Goal: Transaction & Acquisition: Purchase product/service

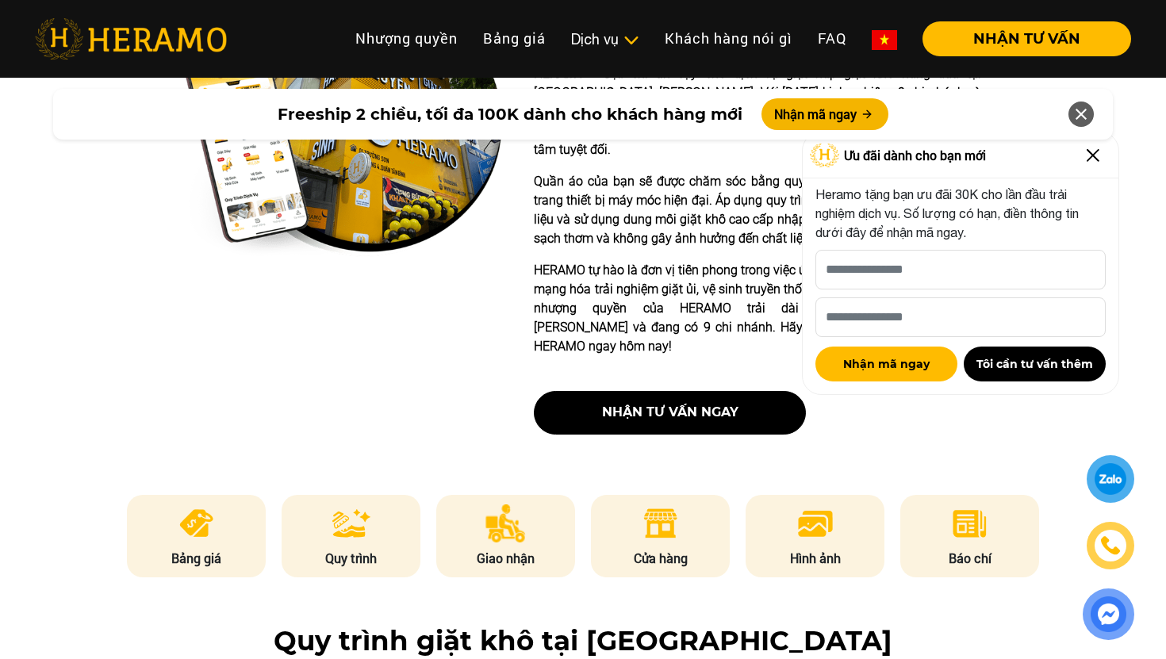
scroll to position [473, 0]
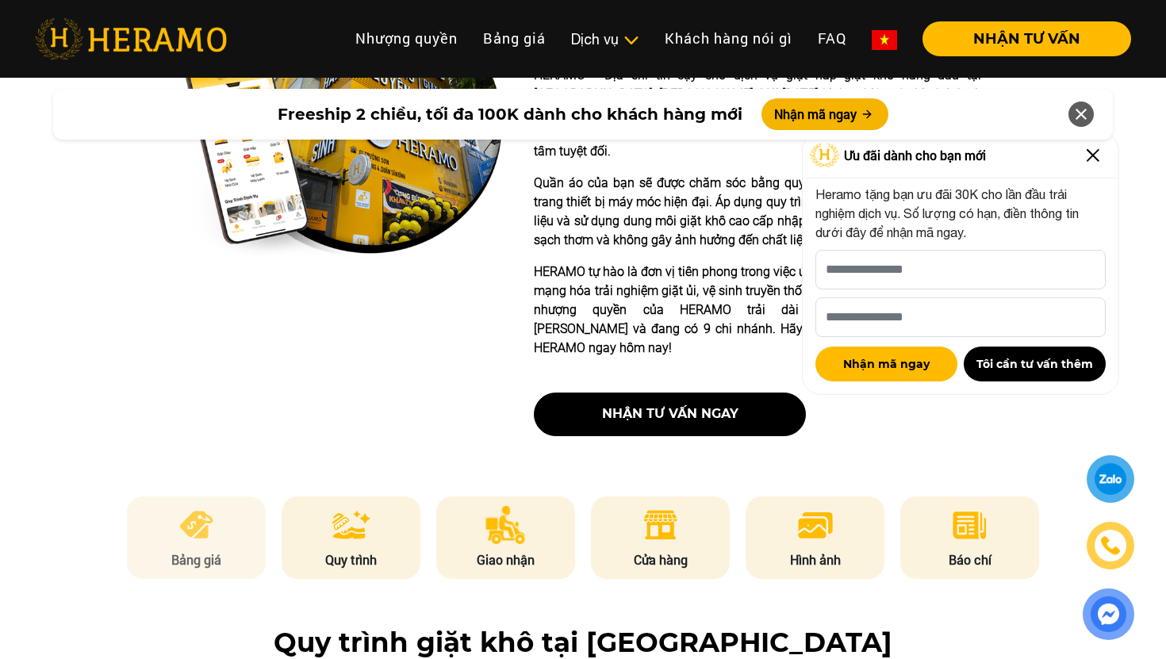
click at [235, 505] on li "Bảng giá" at bounding box center [197, 538] width 140 height 83
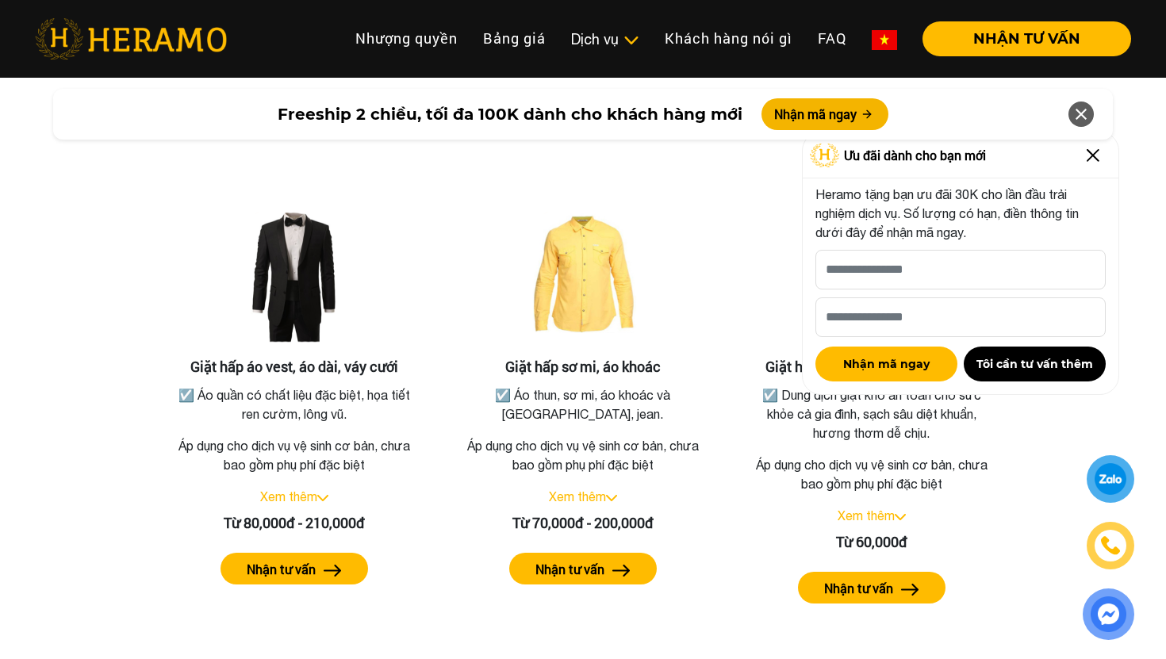
click at [1074, 117] on icon at bounding box center [1081, 114] width 19 height 29
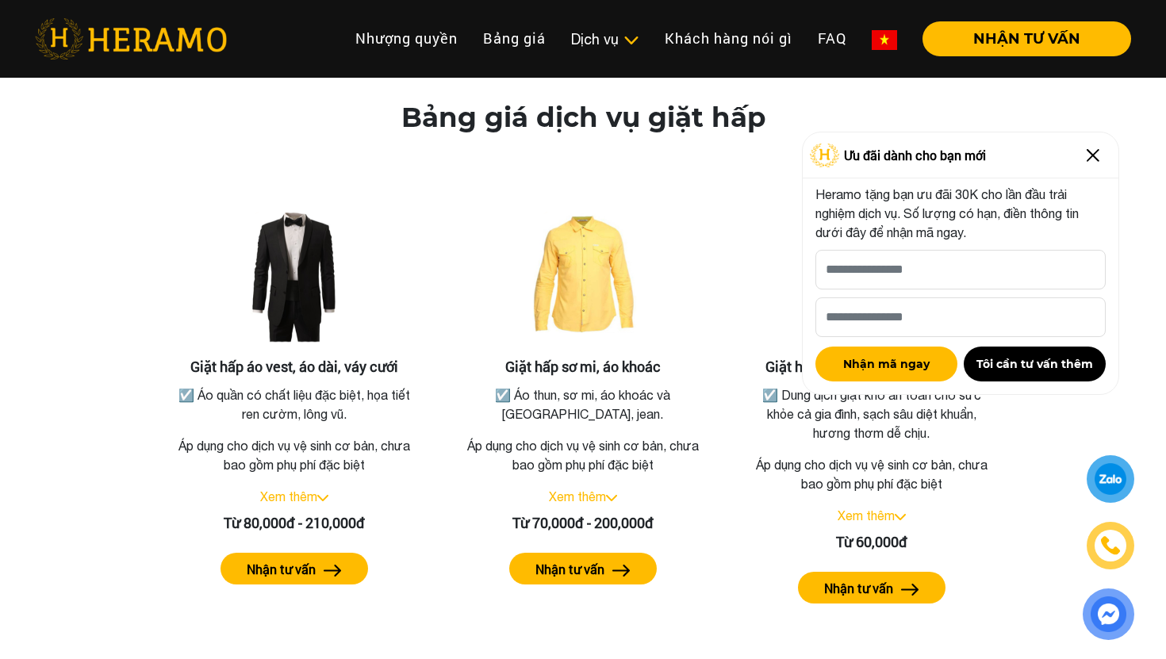
click at [1092, 156] on img at bounding box center [1093, 155] width 25 height 25
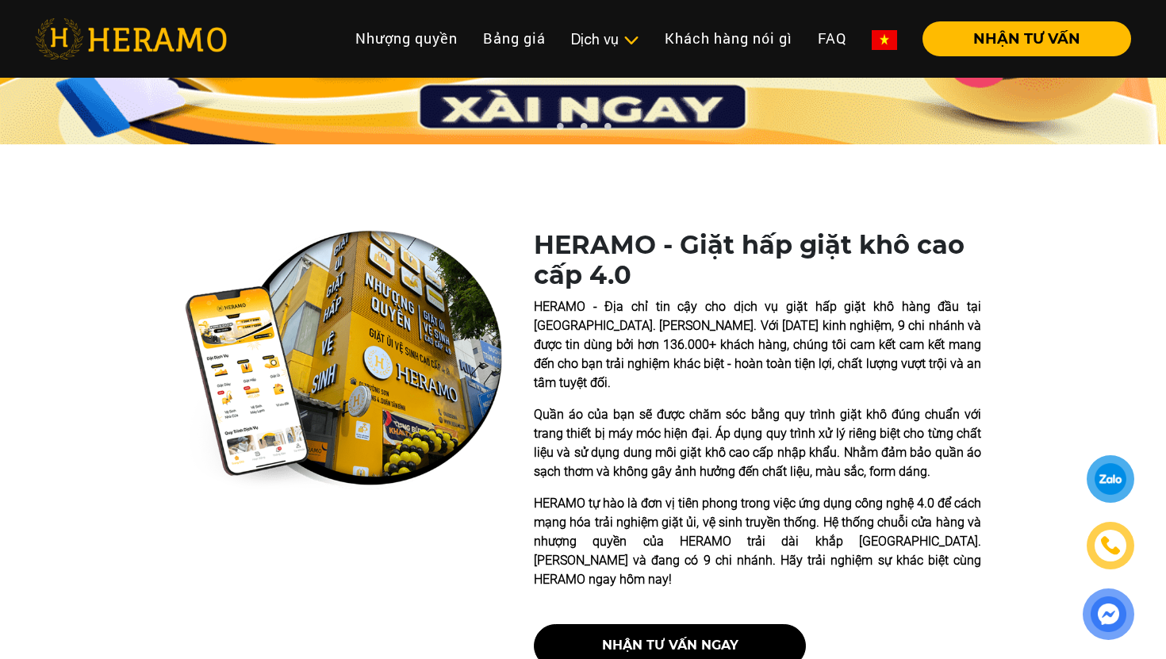
scroll to position [240, 0]
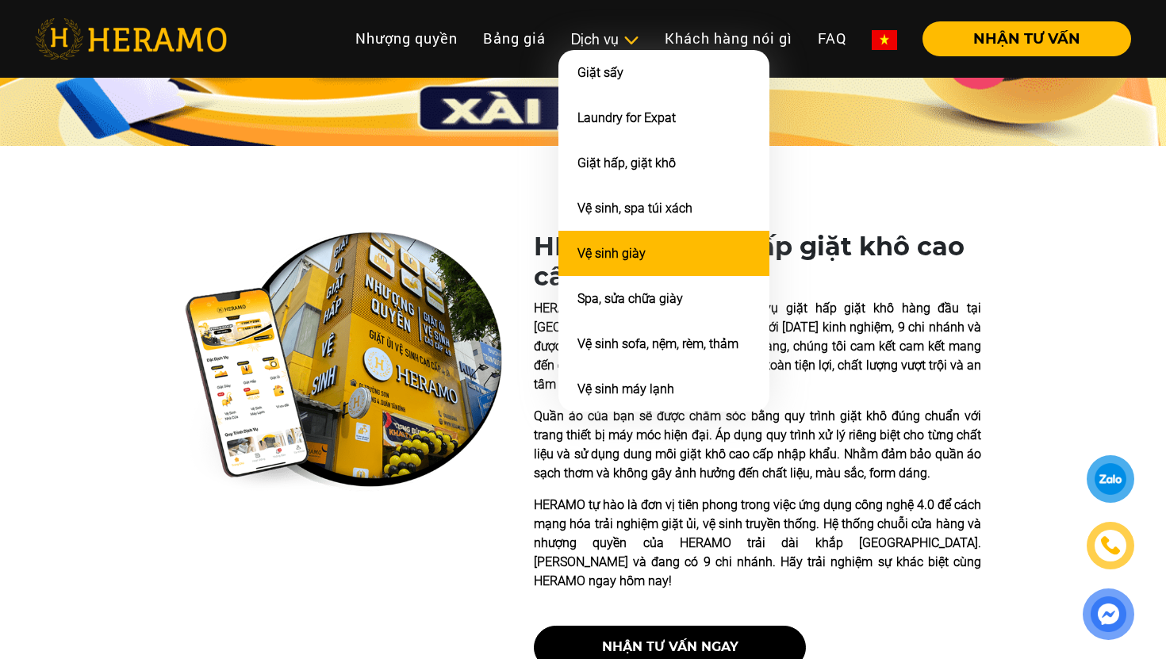
click at [651, 261] on li "Vệ sinh giày" at bounding box center [664, 253] width 211 height 45
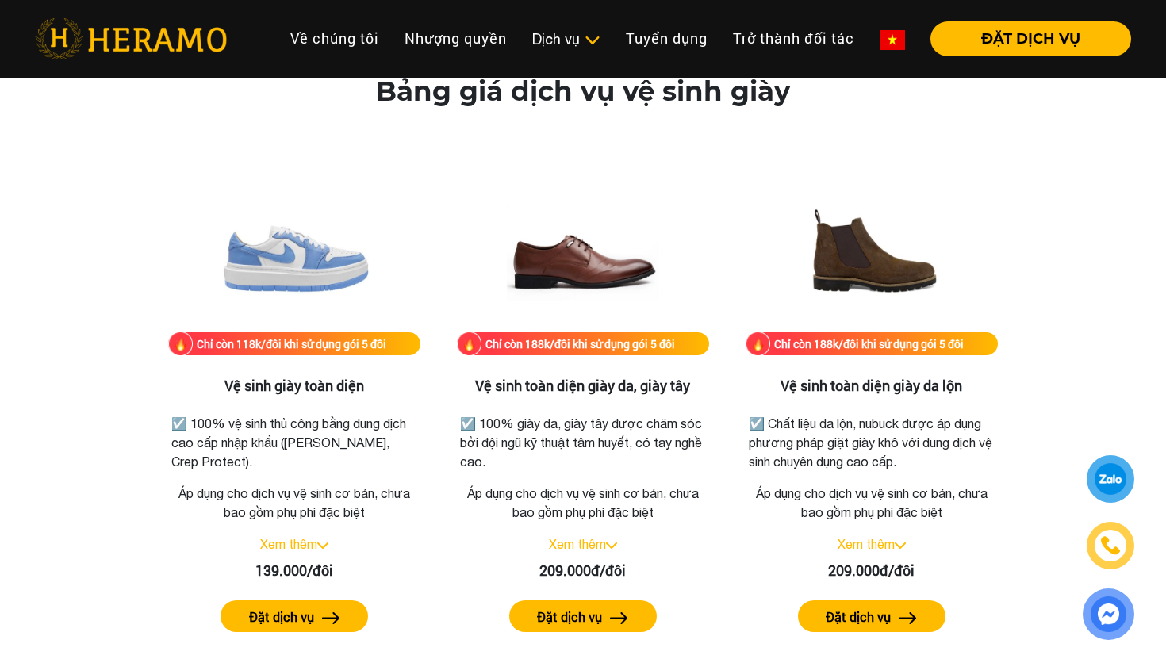
scroll to position [2148, 0]
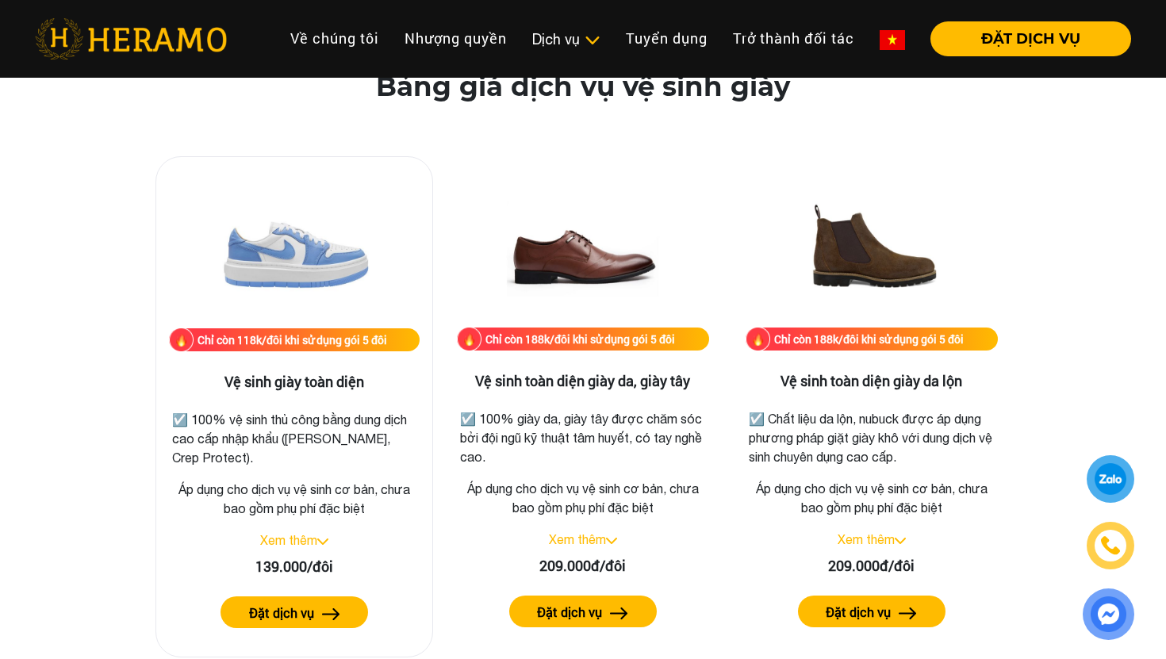
click at [313, 609] on label "Đặt dịch vụ" at bounding box center [281, 613] width 65 height 19
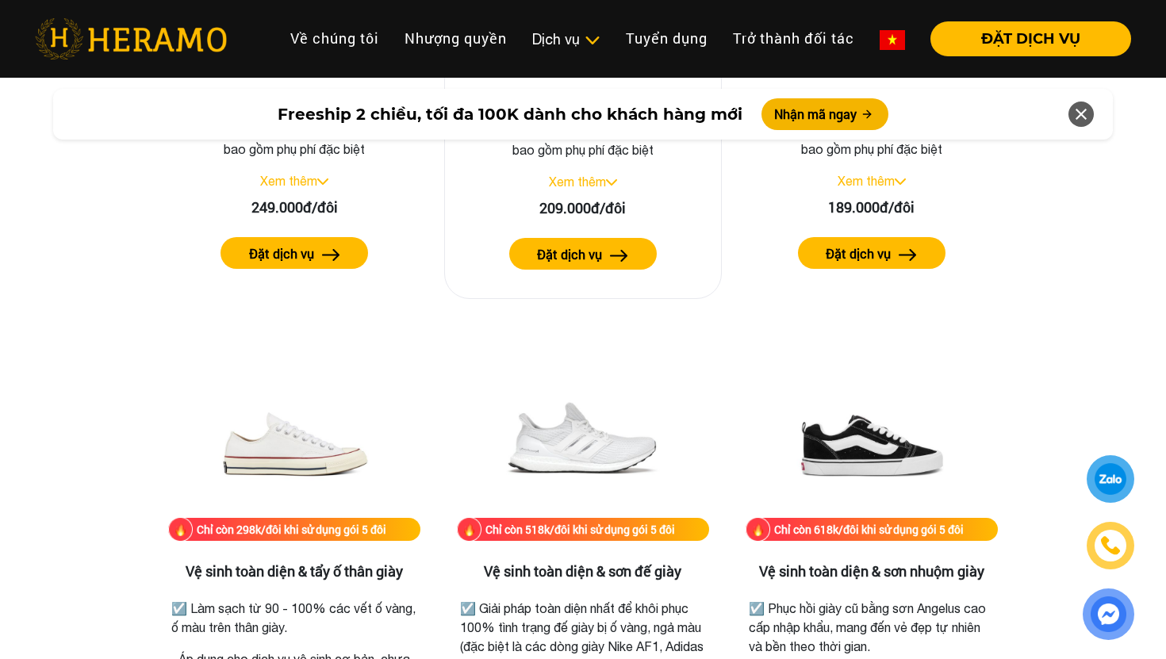
scroll to position [3014, 0]
